Goal: Download file/media

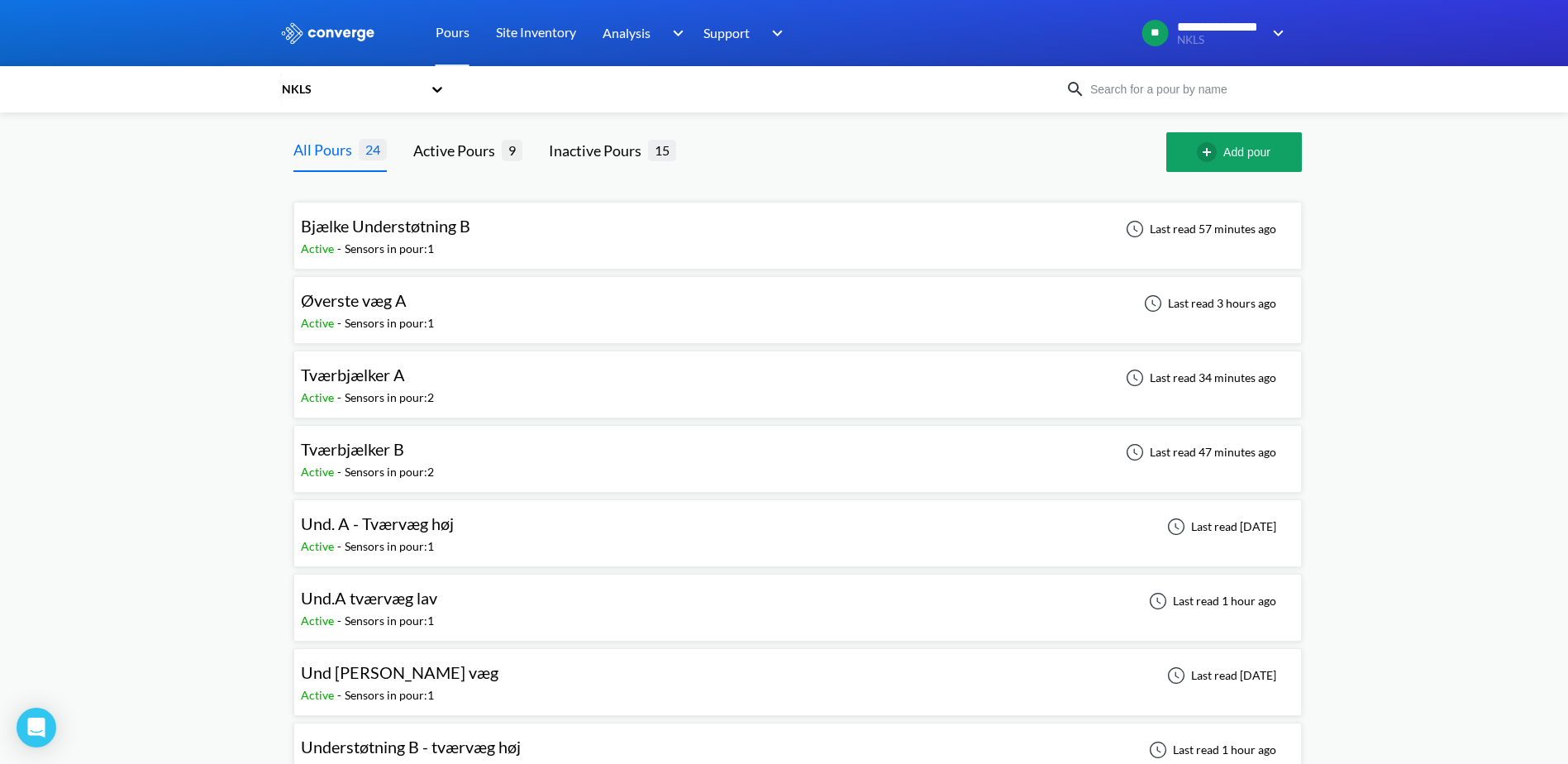
click at [440, 234] on span "Bjælke Understøtning B" at bounding box center [385, 225] width 169 height 20
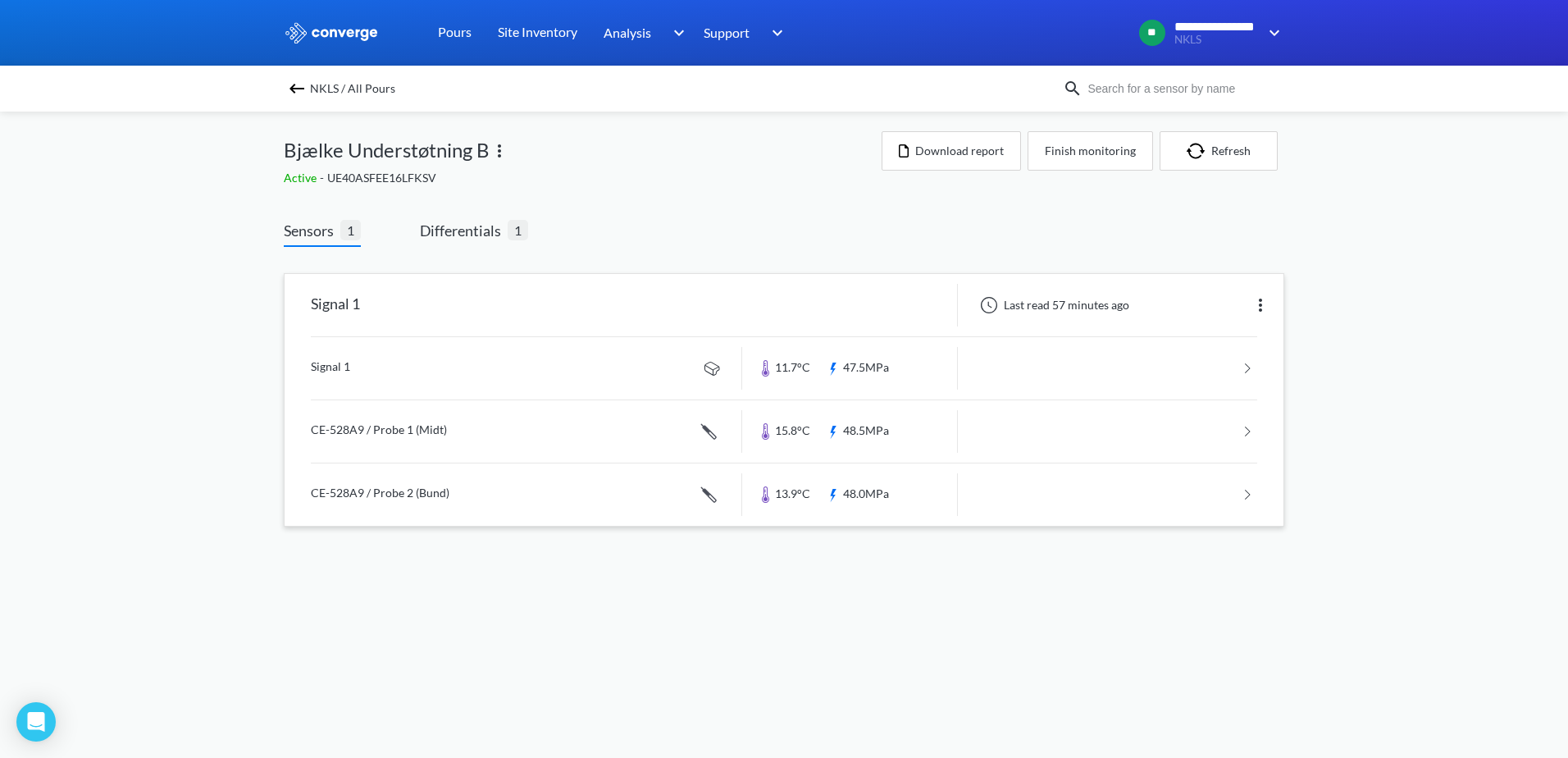
click at [894, 367] on link at bounding box center [784, 369] width 946 height 62
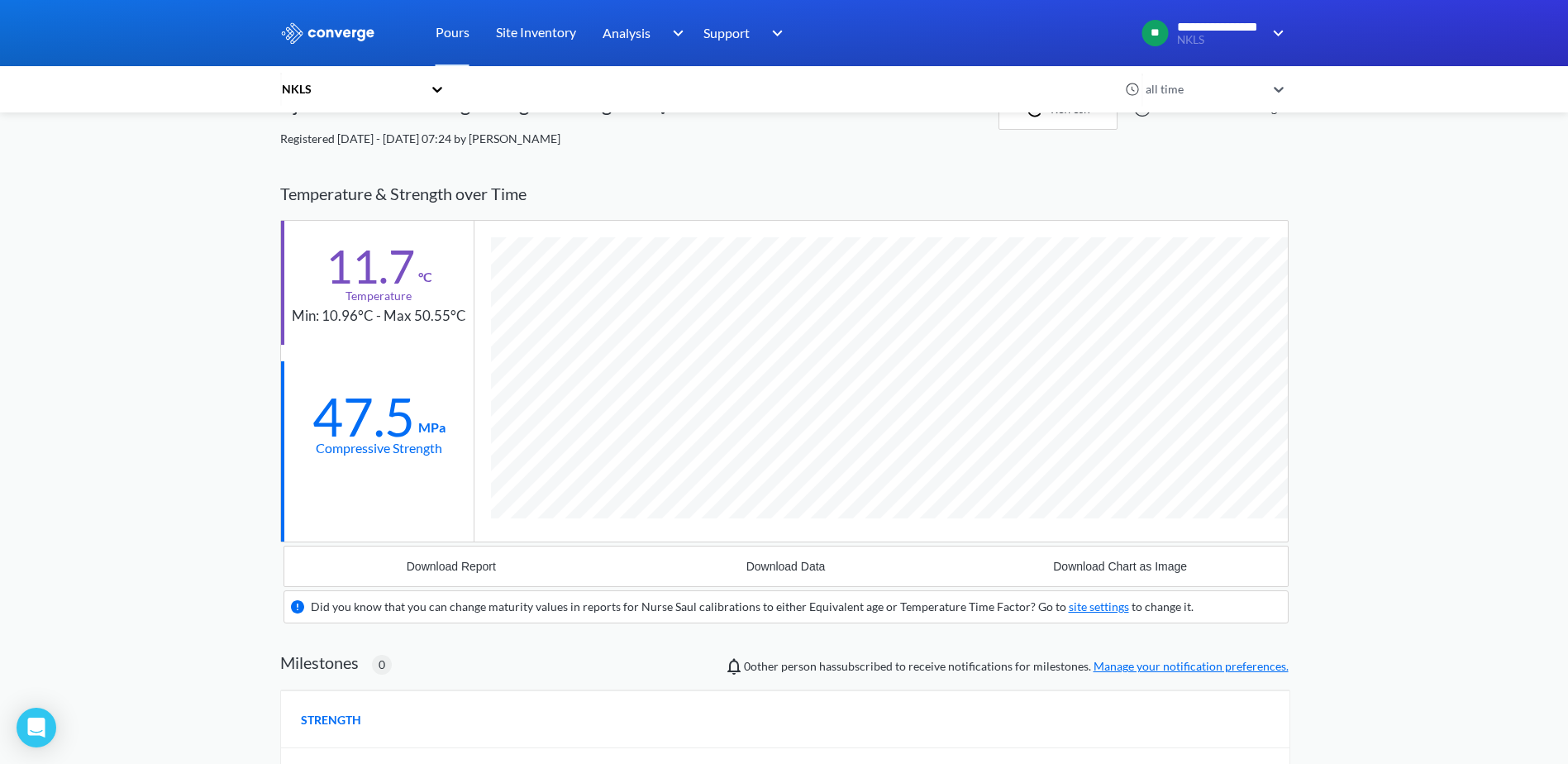
scroll to position [1026, 1009]
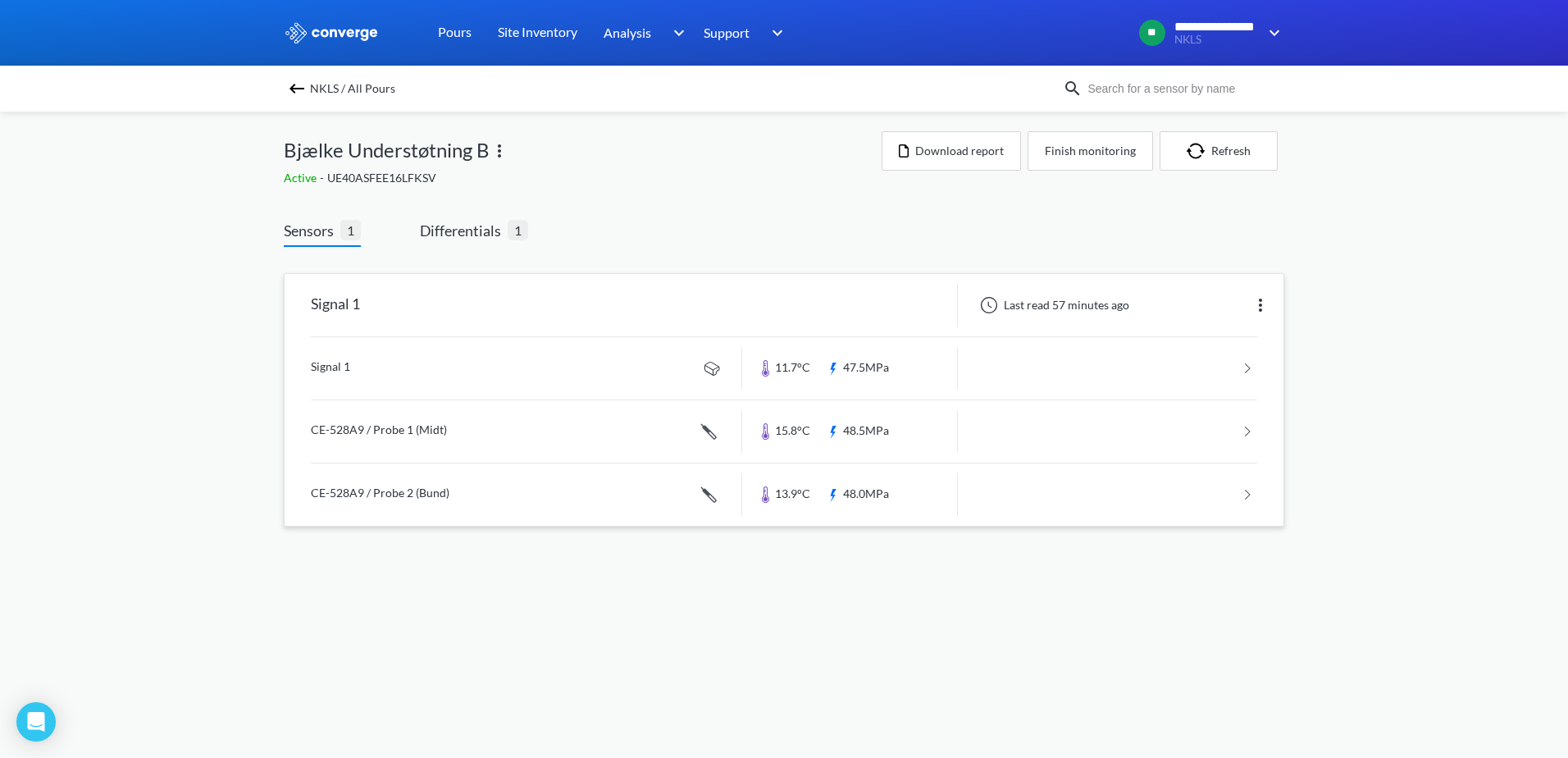
click at [403, 430] on link at bounding box center [784, 431] width 946 height 62
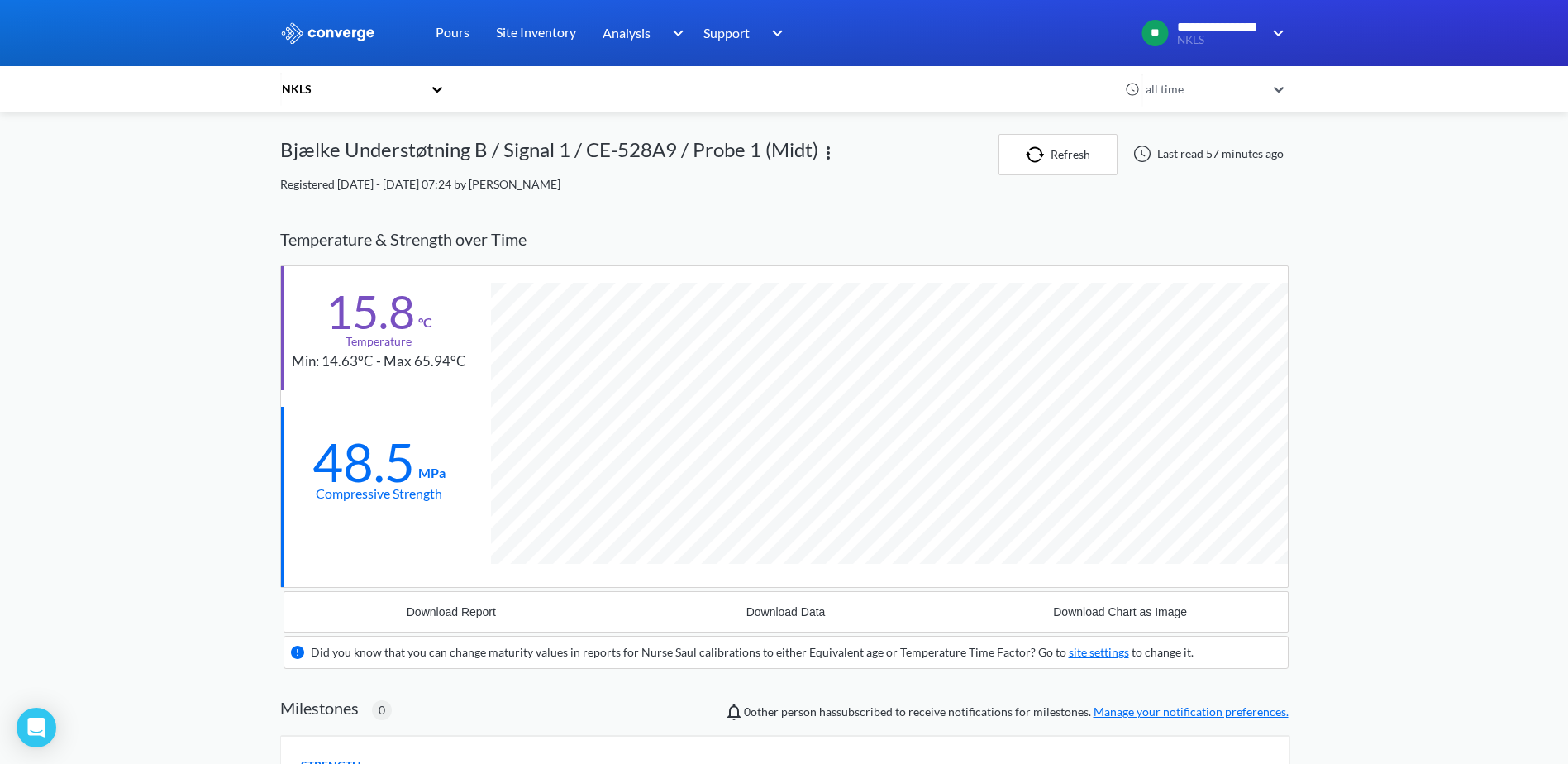
click at [1403, 292] on div "**********" at bounding box center [784, 601] width 1568 height 1203
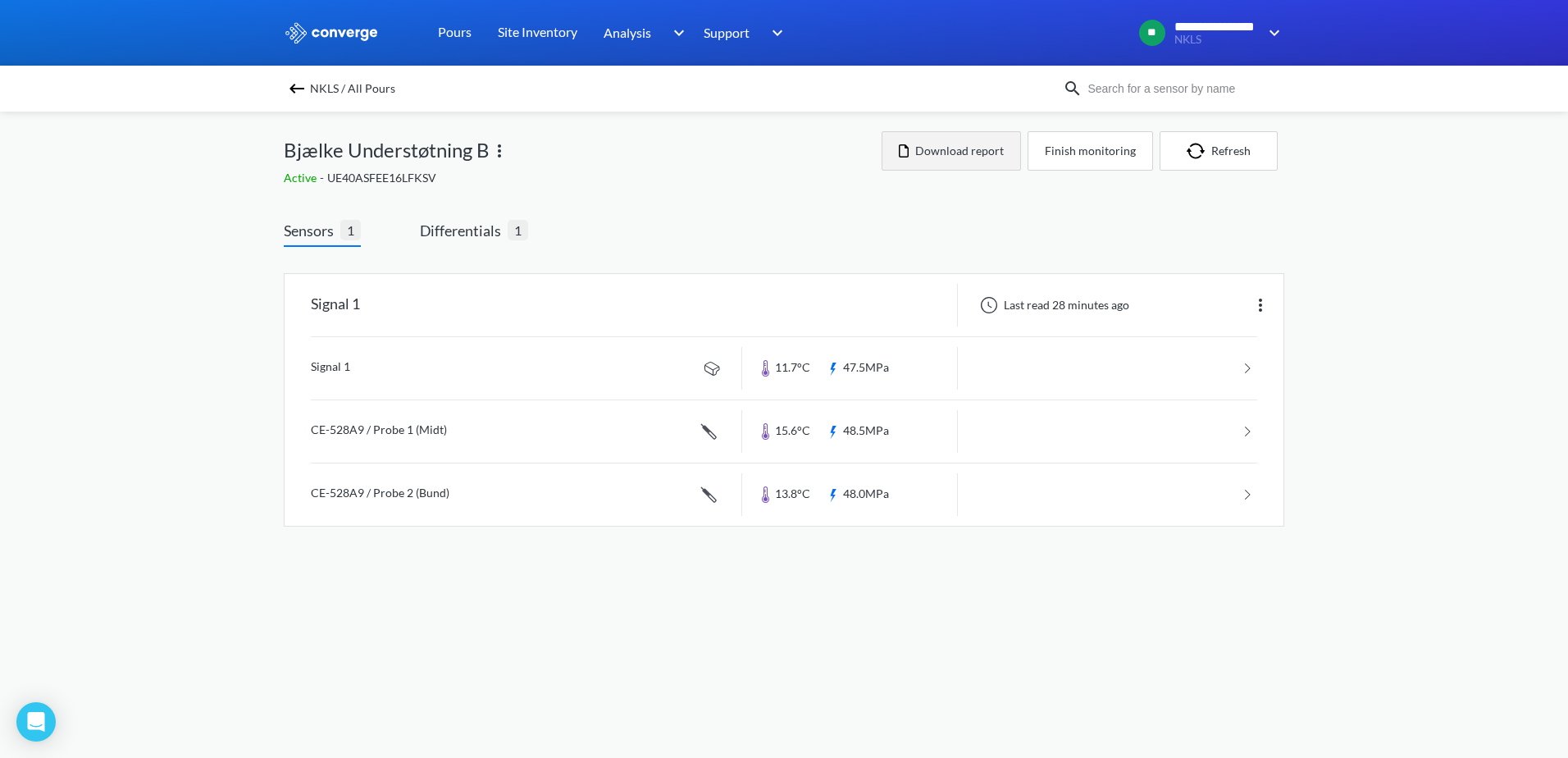
click at [958, 157] on button "Download report" at bounding box center [951, 151] width 140 height 39
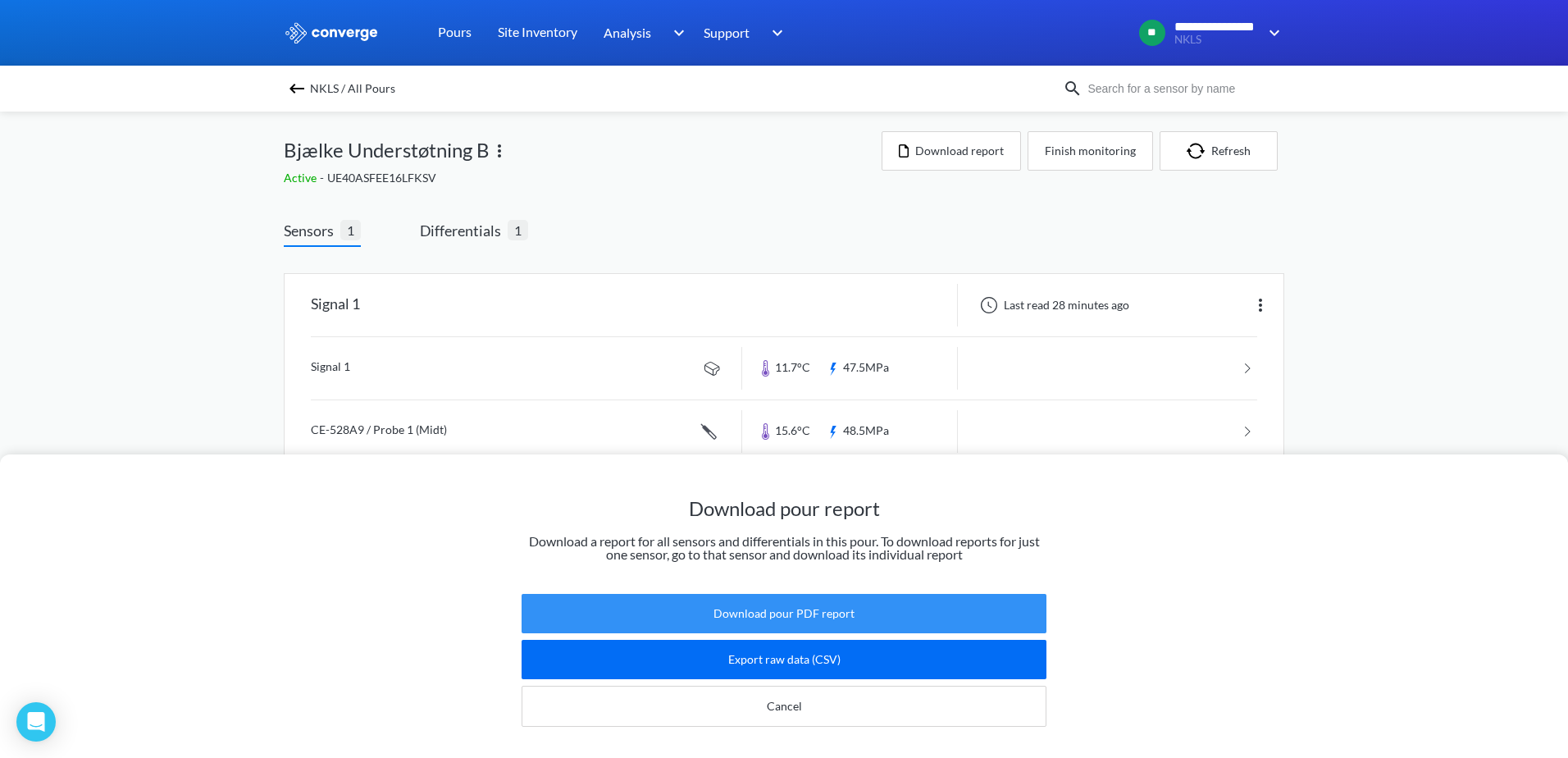
click at [790, 605] on button "Download pour PDF report" at bounding box center [784, 614] width 525 height 39
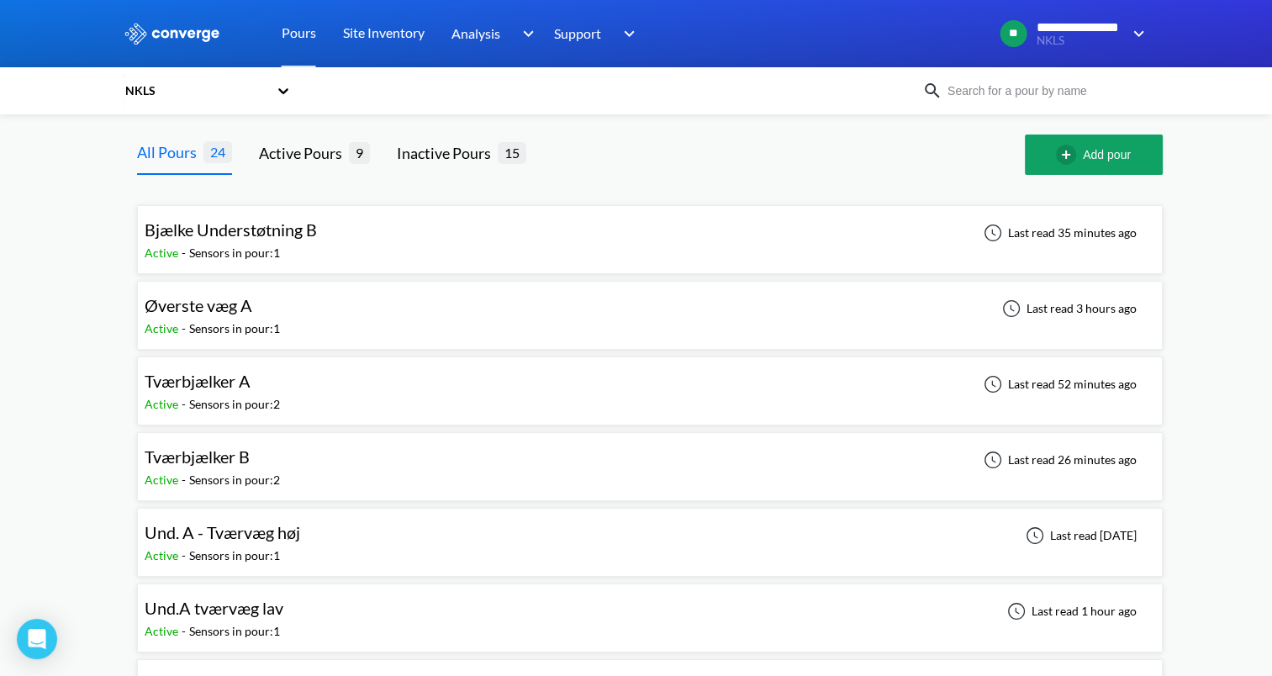
click at [294, 231] on span "Bjælke Understøtning B" at bounding box center [231, 229] width 172 height 20
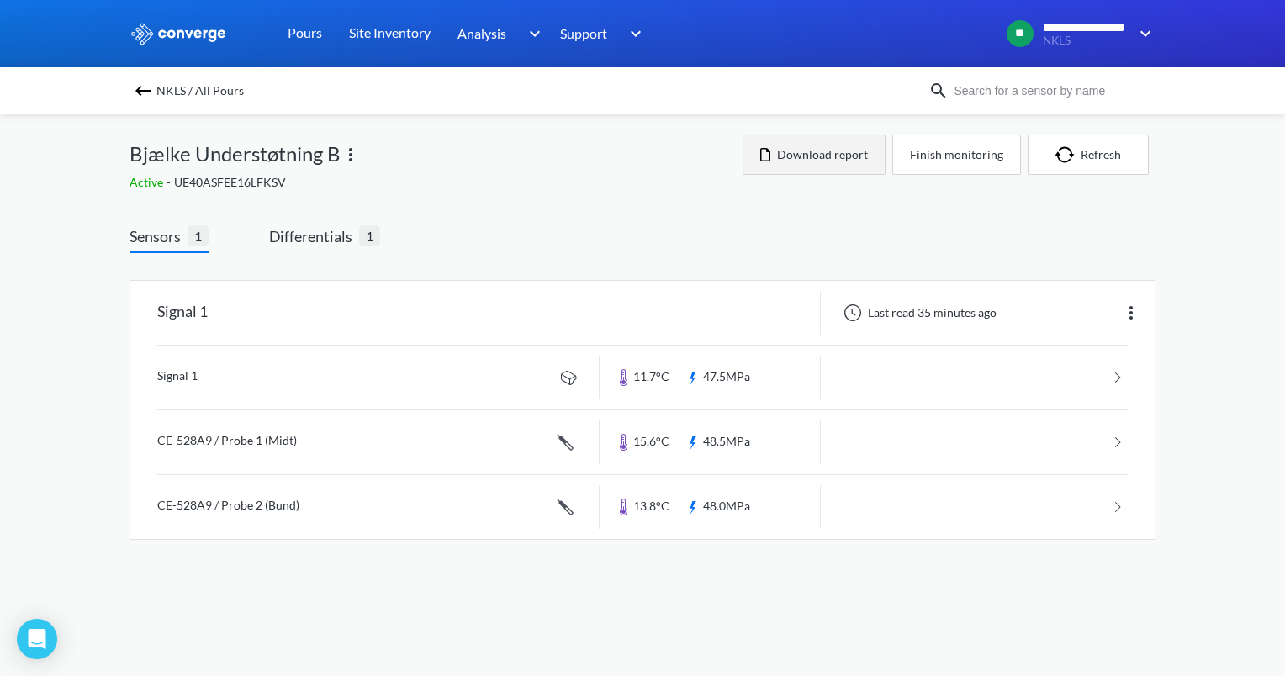
click at [827, 156] on button "Download report" at bounding box center [813, 155] width 143 height 40
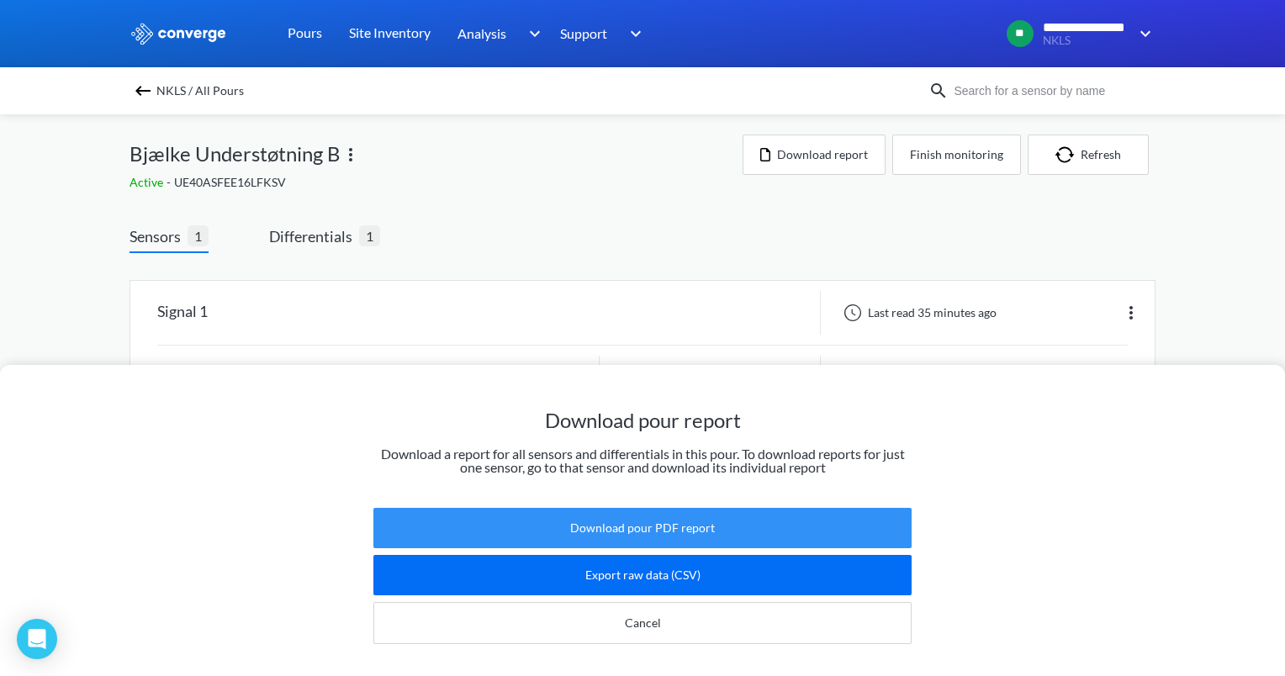
click at [654, 517] on button "Download pour PDF report" at bounding box center [642, 528] width 538 height 40
click at [657, 518] on button "Download pour PDF report" at bounding box center [642, 528] width 538 height 40
